Goal: Transaction & Acquisition: Purchase product/service

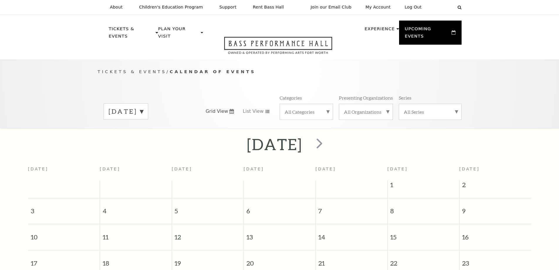
scroll to position [52, 0]
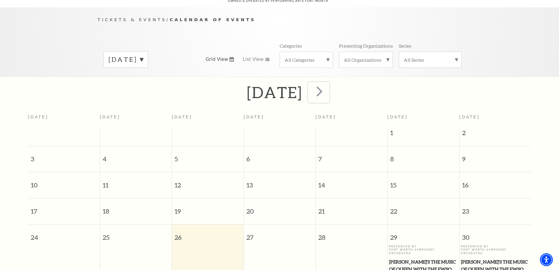
click at [328, 83] on span "next" at bounding box center [319, 91] width 17 height 17
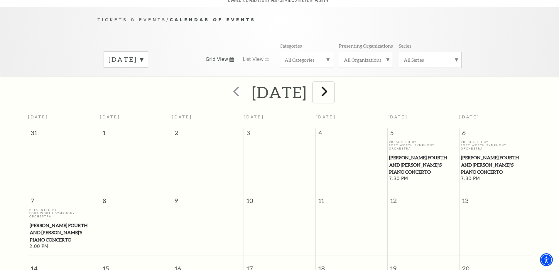
click at [333, 86] on span "next" at bounding box center [324, 91] width 17 height 17
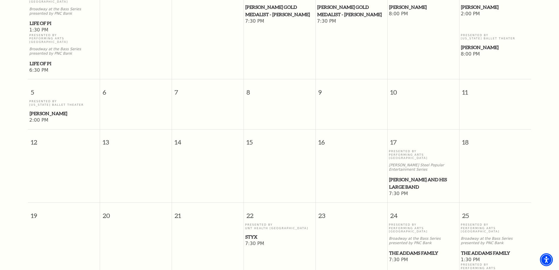
scroll to position [228, 0]
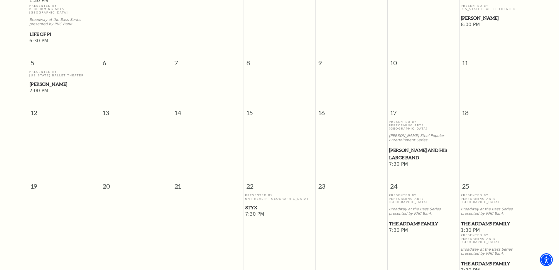
click at [252, 204] on span "Styx" at bounding box center [279, 207] width 68 height 7
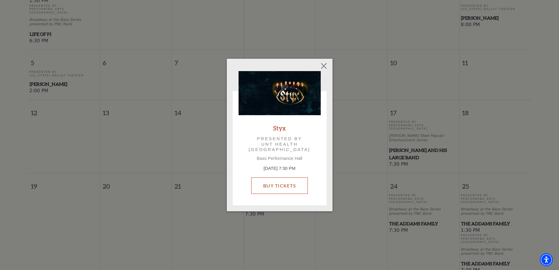
click at [277, 187] on link "Buy Tickets" at bounding box center [279, 185] width 57 height 16
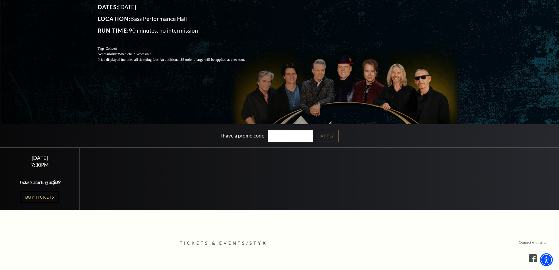
scroll to position [147, 0]
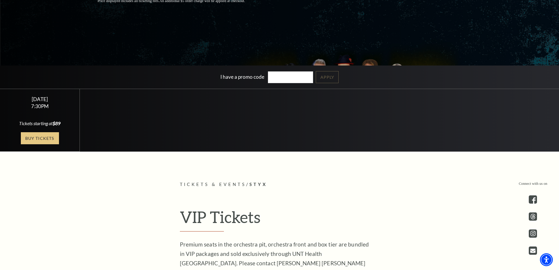
click at [45, 136] on link "Buy Tickets" at bounding box center [40, 138] width 38 height 12
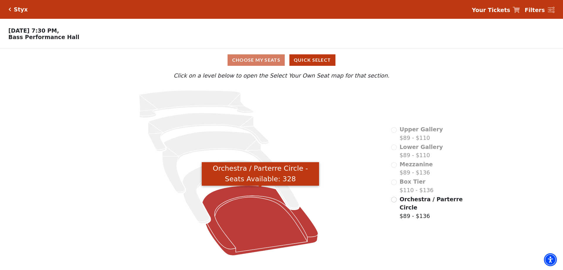
click at [247, 218] on icon "Orchestra / Parterre Circle - Seats Available: 328" at bounding box center [260, 220] width 116 height 70
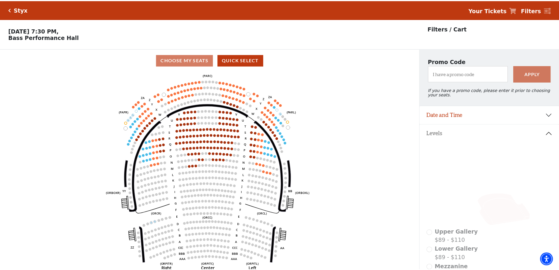
scroll to position [27, 0]
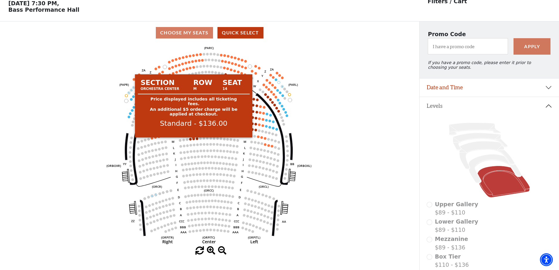
click at [193, 140] on circle at bounding box center [193, 138] width 3 height 3
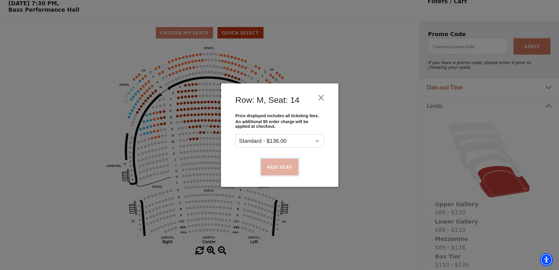
click at [271, 163] on button "Add Seat" at bounding box center [280, 166] width 38 height 16
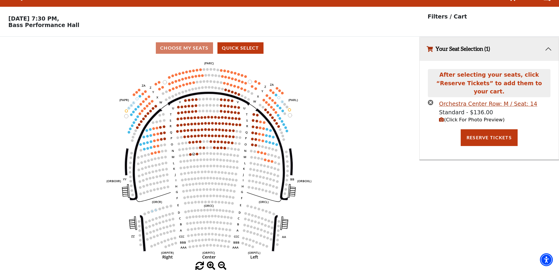
scroll to position [0, 0]
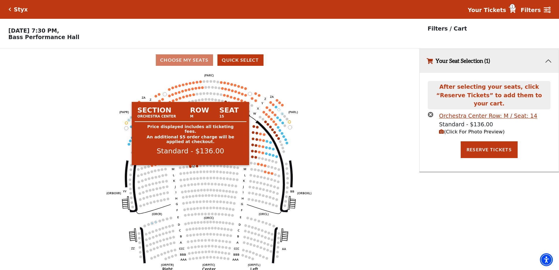
click at [190, 168] on circle at bounding box center [190, 166] width 3 height 3
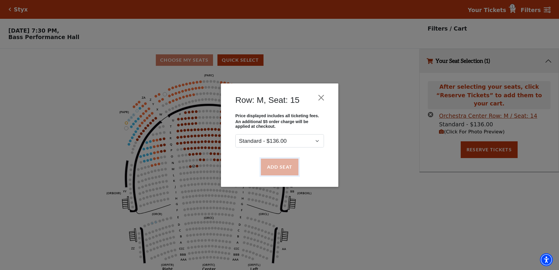
click at [272, 167] on button "Add Seat" at bounding box center [280, 166] width 38 height 16
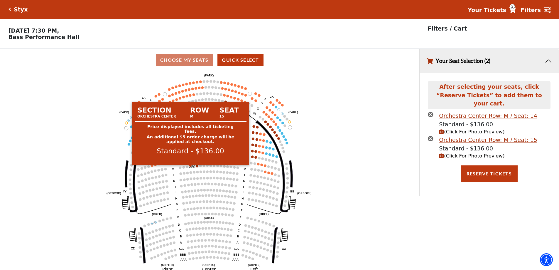
click at [192, 168] on circle at bounding box center [190, 166] width 3 height 3
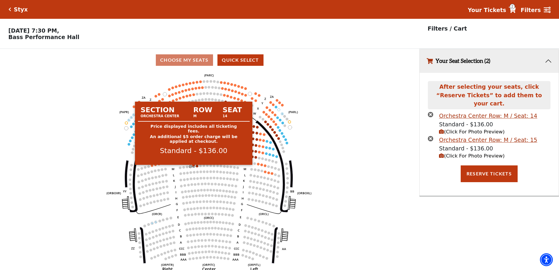
click at [193, 167] on circle at bounding box center [193, 166] width 3 height 3
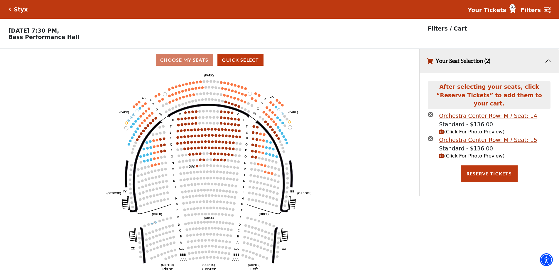
click at [431, 136] on icon "times-circle" at bounding box center [431, 139] width 6 height 6
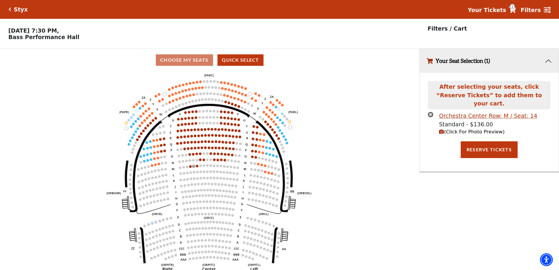
click at [432, 111] on icon "times-circle" at bounding box center [431, 114] width 6 height 6
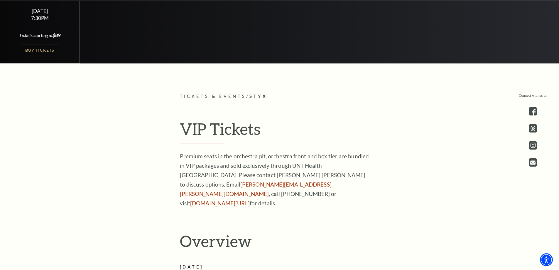
scroll to position [264, 0]
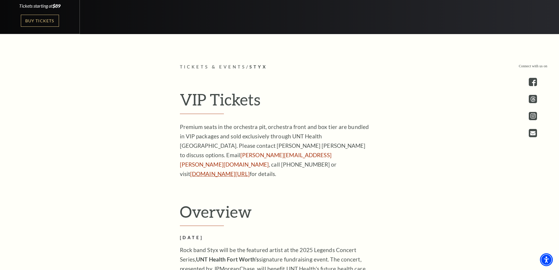
click at [194, 170] on link "[DOMAIN_NAME][URL]" at bounding box center [220, 173] width 60 height 7
